Goal: Find specific page/section: Find specific page/section

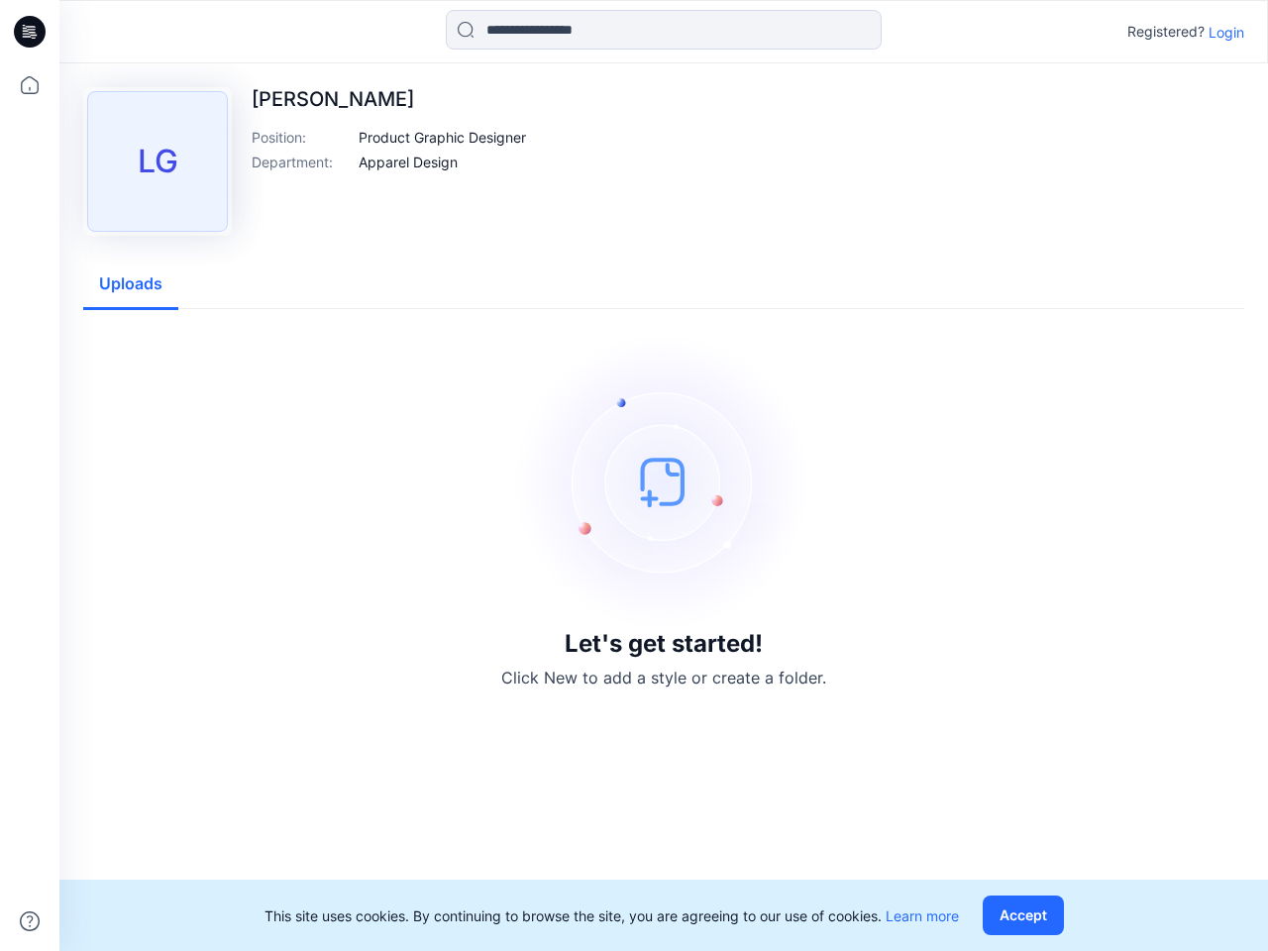
click at [634, 476] on img at bounding box center [663, 481] width 297 height 297
click at [31, 32] on icon at bounding box center [33, 32] width 8 height 1
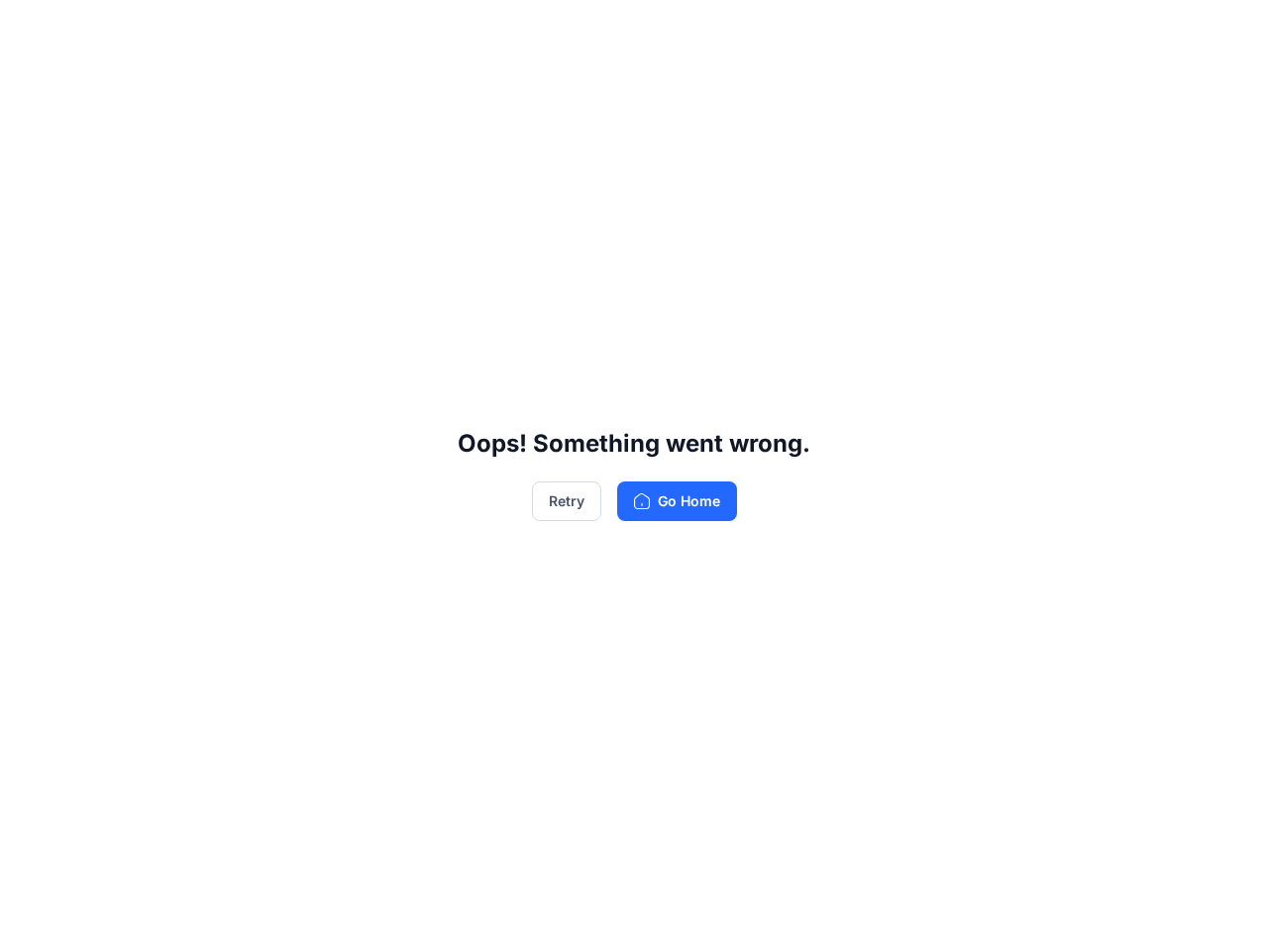
click at [30, 921] on div "Oops! Something went wrong. Retry Go Home" at bounding box center [634, 475] width 1268 height 951
click at [664, 30] on div "Oops! Something went wrong. Retry Go Home" at bounding box center [634, 475] width 1268 height 951
click at [1226, 32] on div "Oops! Something went wrong. Retry Go Home" at bounding box center [634, 475] width 1268 height 951
click at [443, 137] on div "Oops! Something went wrong. Retry Go Home" at bounding box center [634, 475] width 1268 height 951
click at [408, 161] on div "Oops! Something went wrong. Retry Go Home" at bounding box center [634, 475] width 1268 height 951
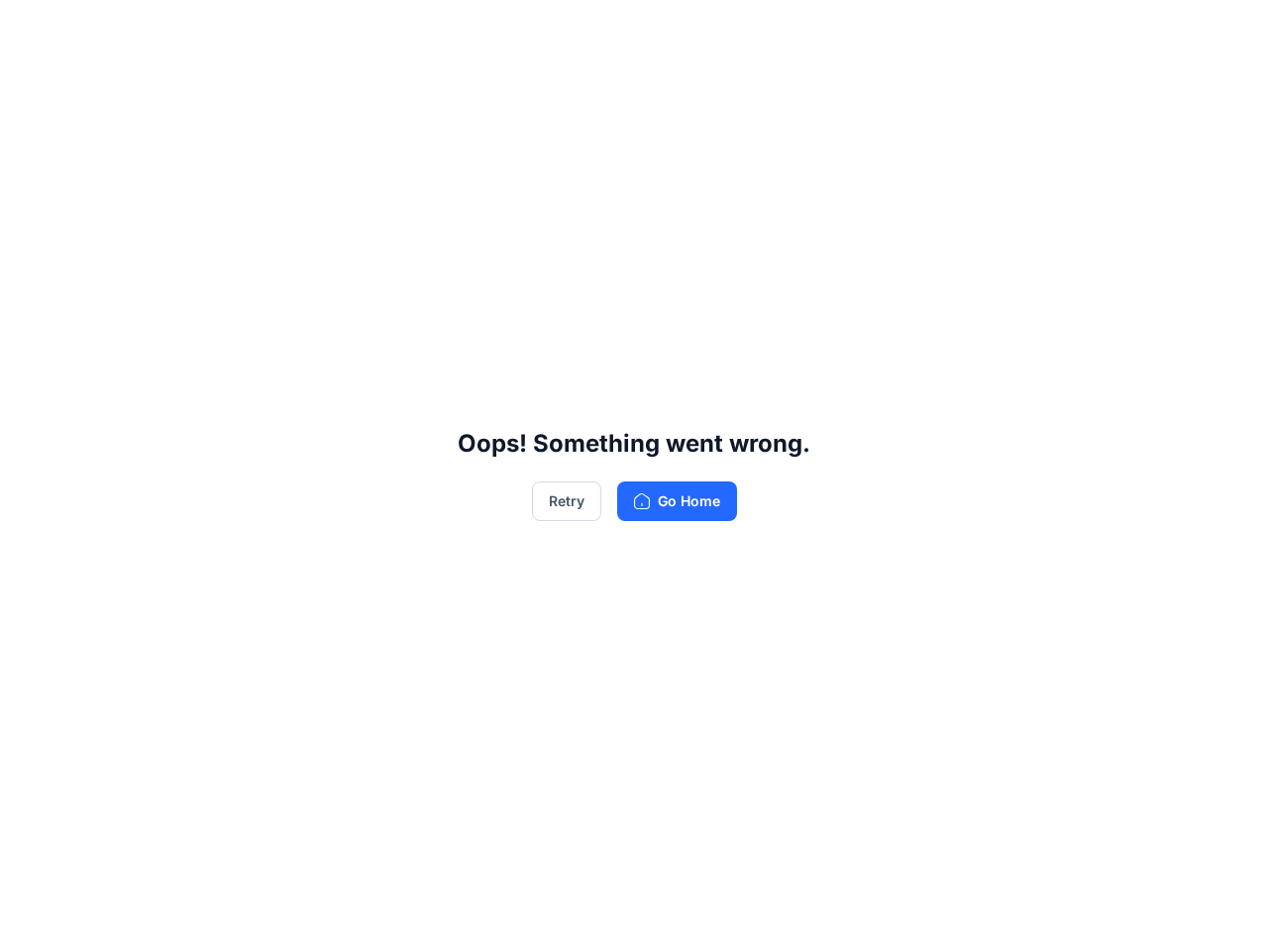
click at [131, 284] on div "Oops! Something went wrong. Retry Go Home" at bounding box center [634, 475] width 1268 height 951
click at [1027, 915] on div "Oops! Something went wrong. Retry Go Home" at bounding box center [634, 475] width 1268 height 951
